Goal: Find specific page/section: Find specific page/section

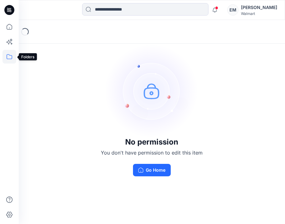
click at [8, 52] on icon at bounding box center [9, 57] width 14 height 14
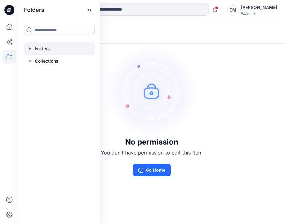
click at [38, 46] on div at bounding box center [59, 48] width 71 height 12
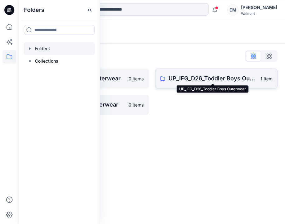
click at [213, 79] on p "UP_IFG_D26_Toddler Boys Outerwear" at bounding box center [213, 78] width 88 height 9
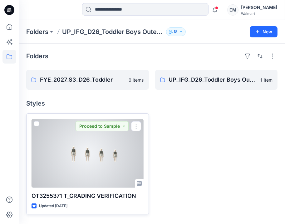
click at [111, 147] on div at bounding box center [87, 153] width 112 height 69
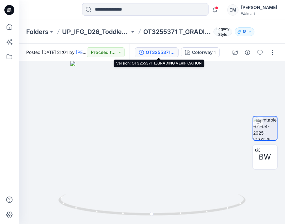
click at [156, 53] on div "OT3255371 T_GRADING VERIFICATION" at bounding box center [160, 52] width 29 height 7
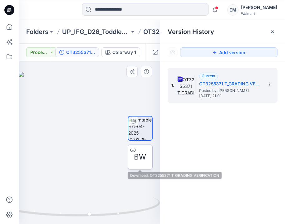
click at [148, 160] on div "BW" at bounding box center [139, 157] width 25 height 25
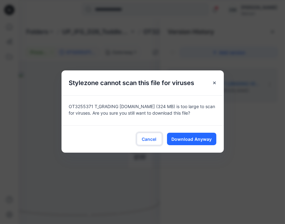
click at [146, 135] on button "Cancel" at bounding box center [149, 139] width 25 height 12
